Goal: Transaction & Acquisition: Purchase product/service

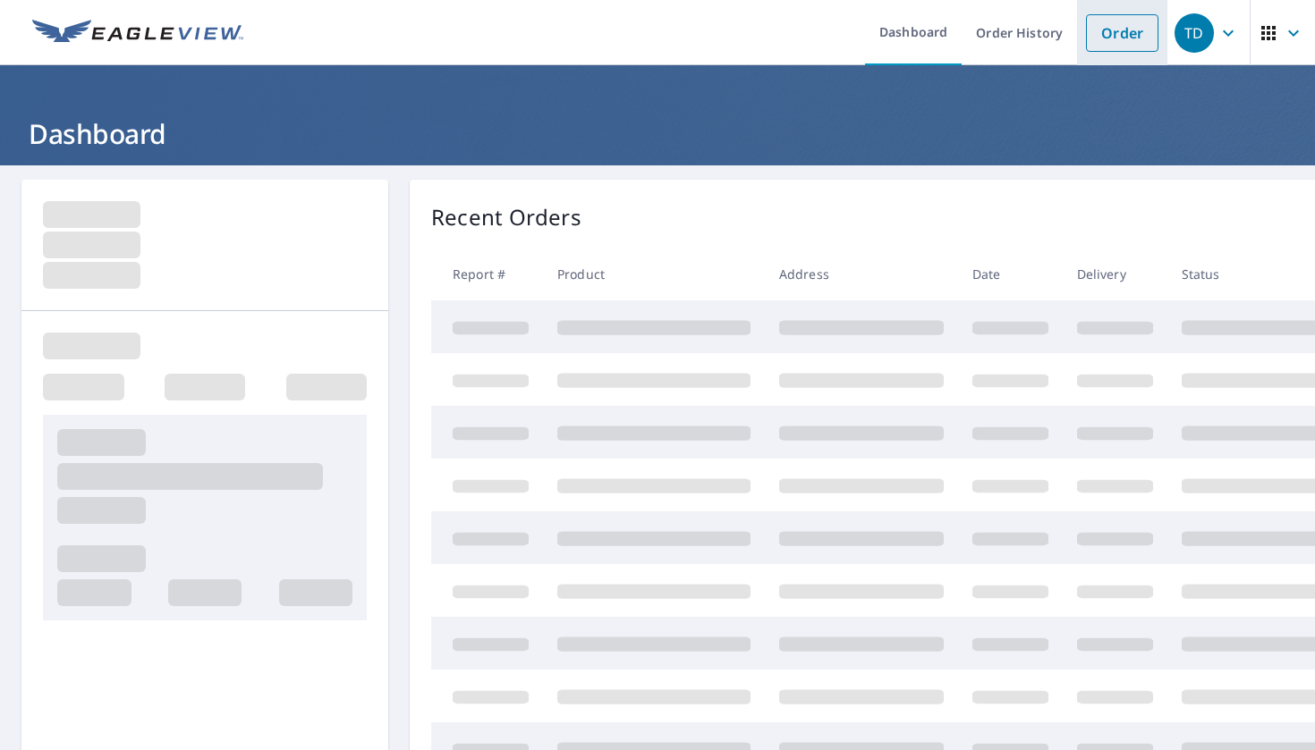
click at [1126, 42] on link "Order" at bounding box center [1122, 33] width 72 height 38
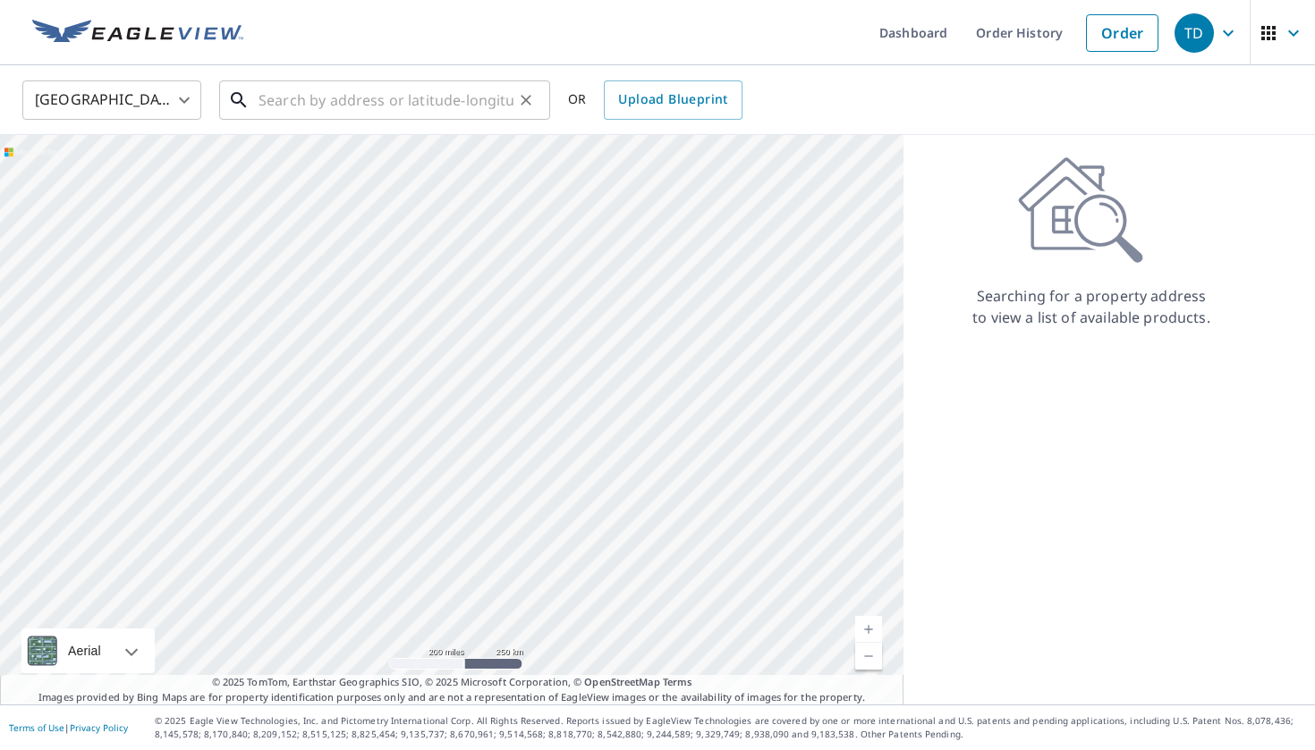
click at [453, 94] on input "text" at bounding box center [385, 100] width 255 height 50
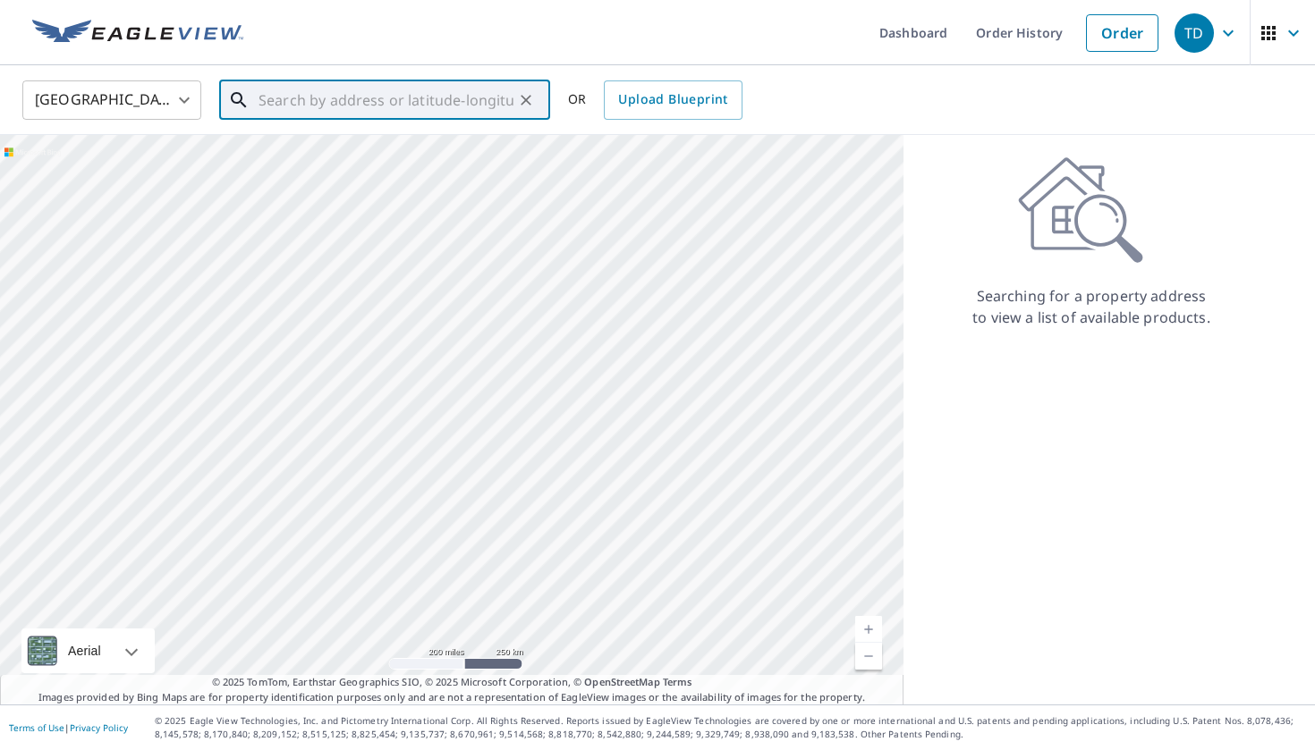
paste input "[STREET_ADDRESS]"
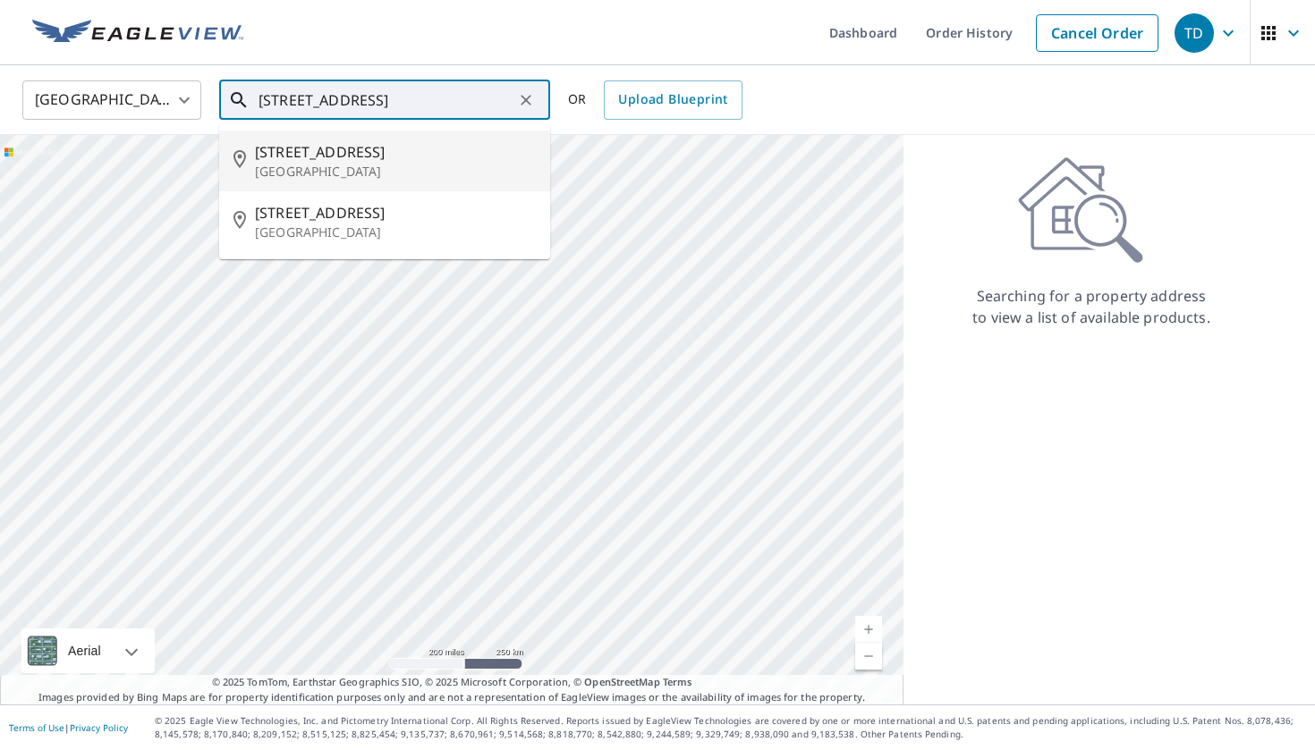
click at [469, 158] on span "[STREET_ADDRESS]" at bounding box center [395, 151] width 281 height 21
type input "[STREET_ADDRESS]"
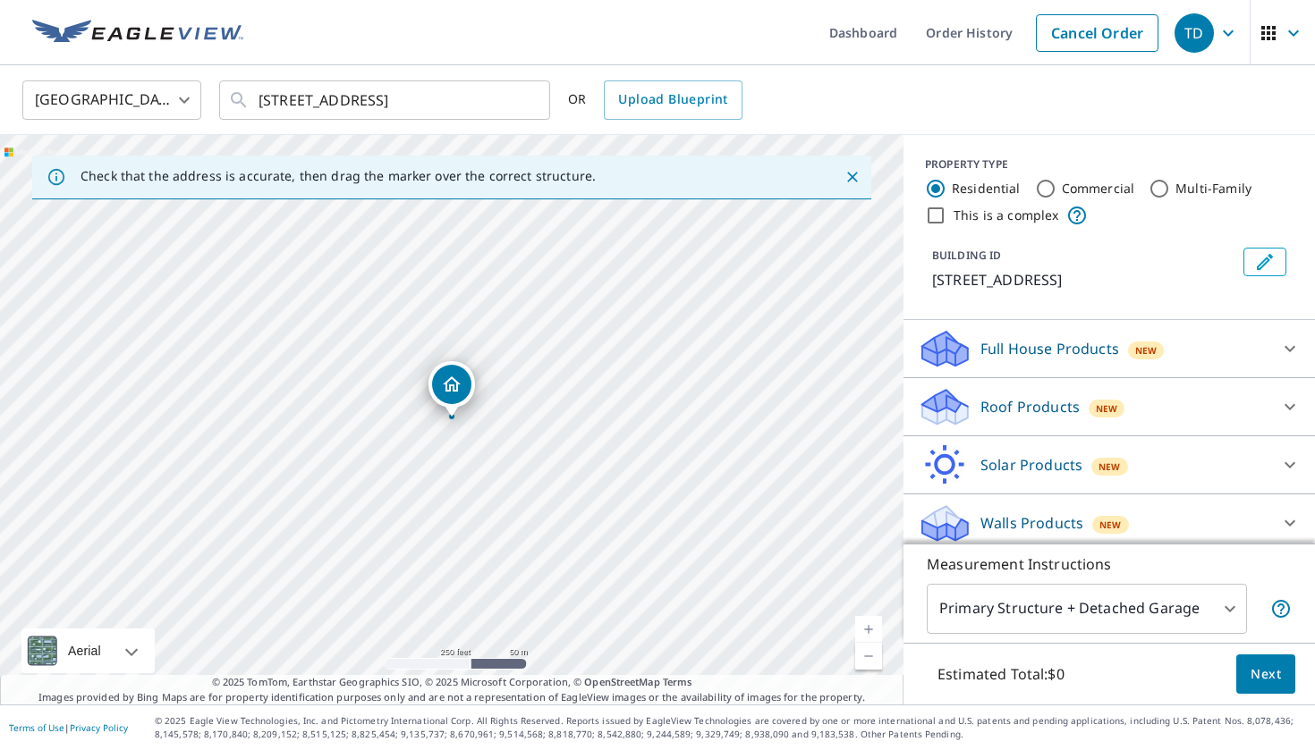
click at [1017, 418] on div "Roof Products New" at bounding box center [1093, 407] width 351 height 42
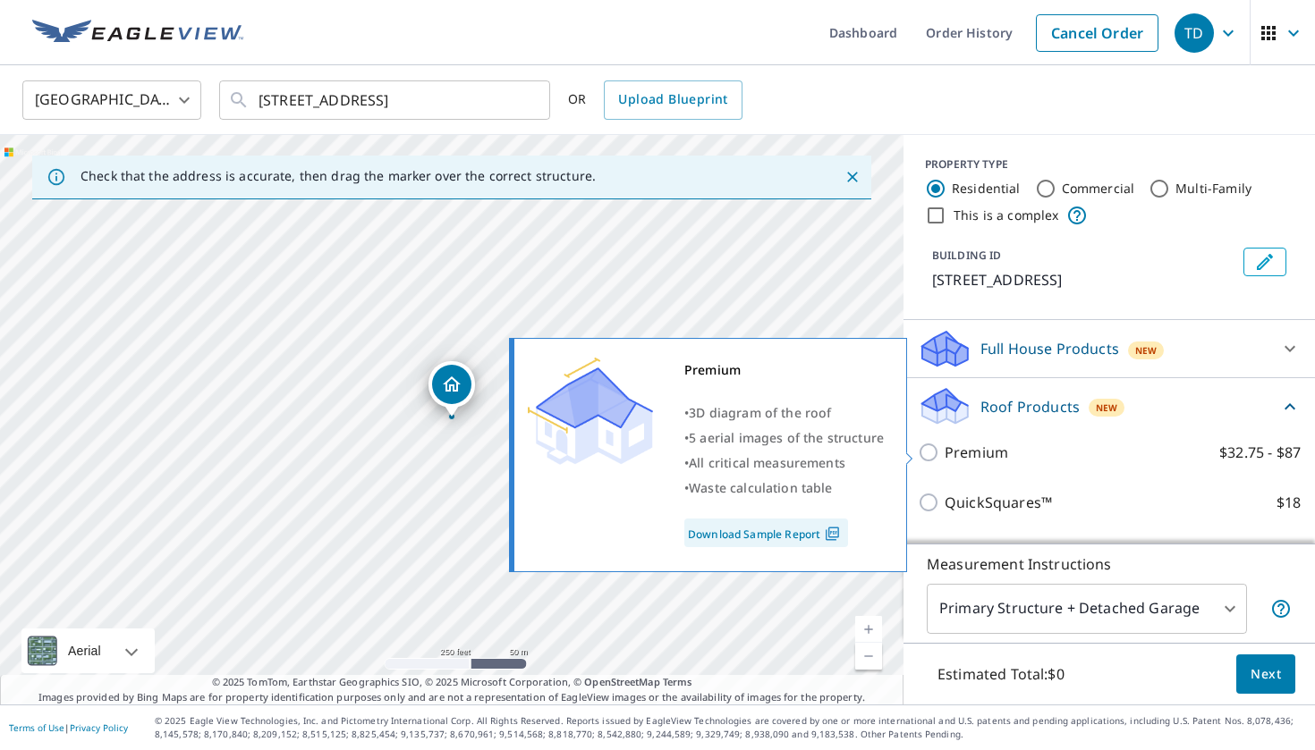
click at [980, 444] on p "Premium" at bounding box center [975, 452] width 63 height 21
click at [944, 444] on input "Premium $32.75 - $87" at bounding box center [931, 452] width 27 height 21
checkbox input "true"
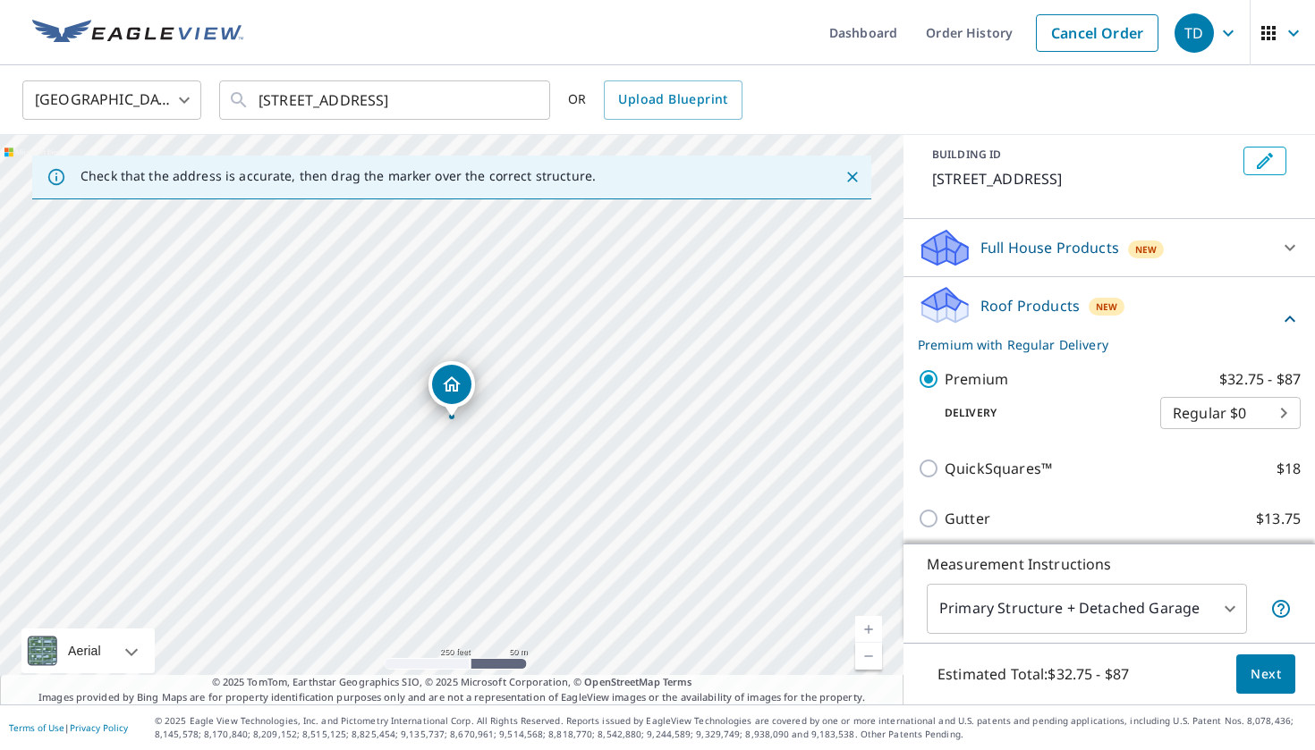
scroll to position [152, 0]
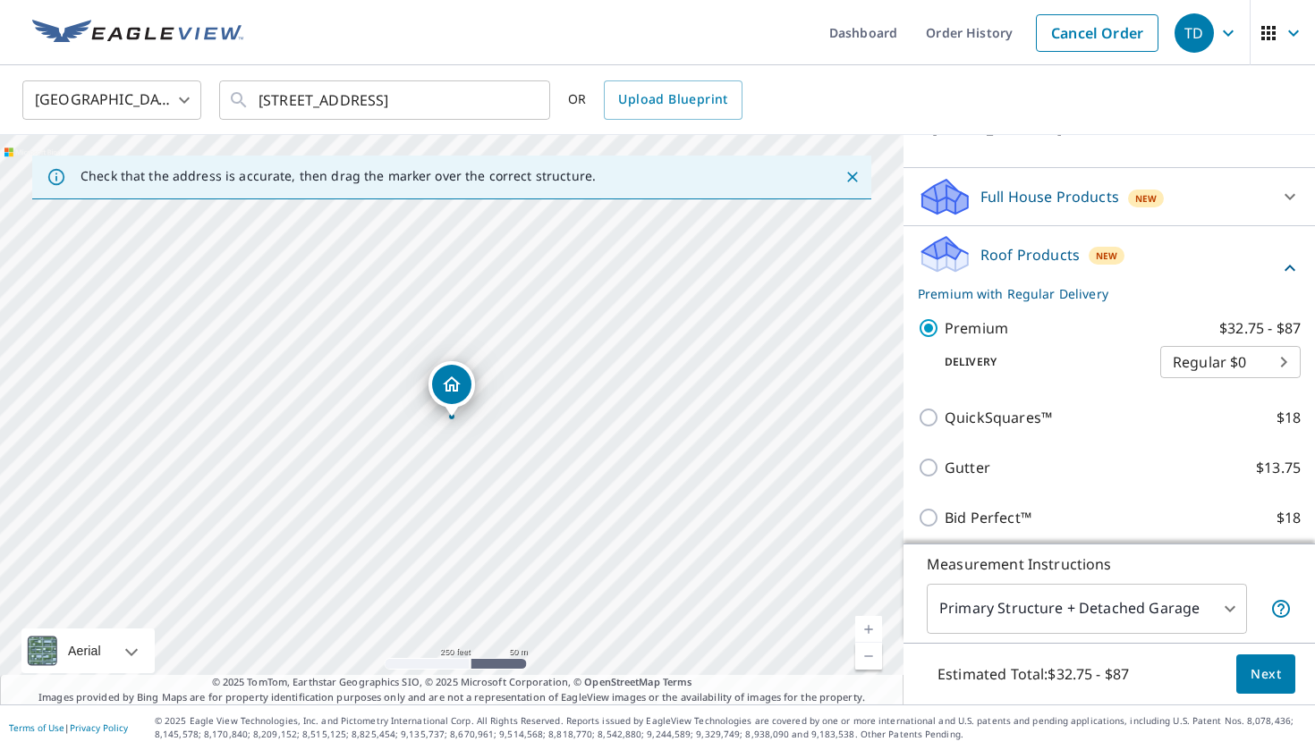
click at [1255, 667] on span "Next" at bounding box center [1265, 675] width 30 height 22
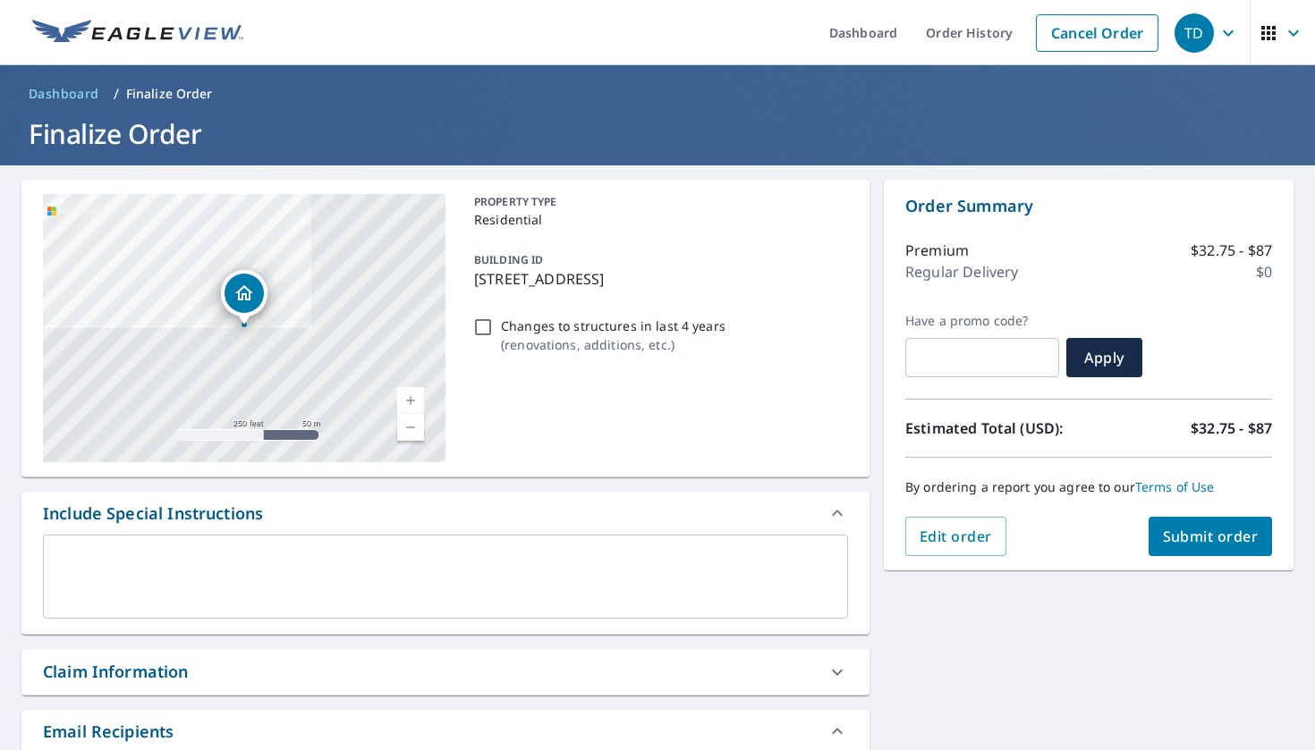
click at [1206, 535] on span "Submit order" at bounding box center [1211, 537] width 96 height 20
